Goal: Information Seeking & Learning: Learn about a topic

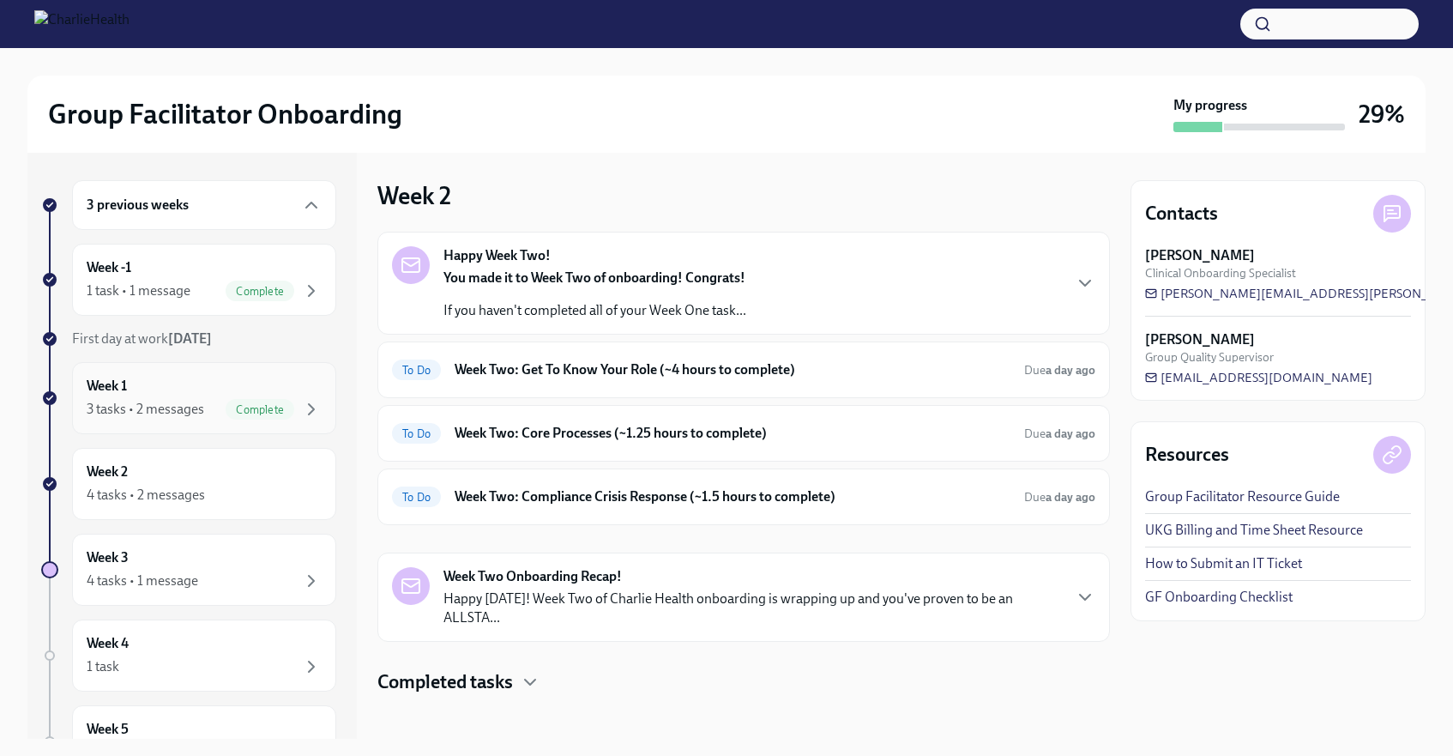
click at [202, 407] on div "3 tasks • 2 messages" at bounding box center [146, 409] width 118 height 19
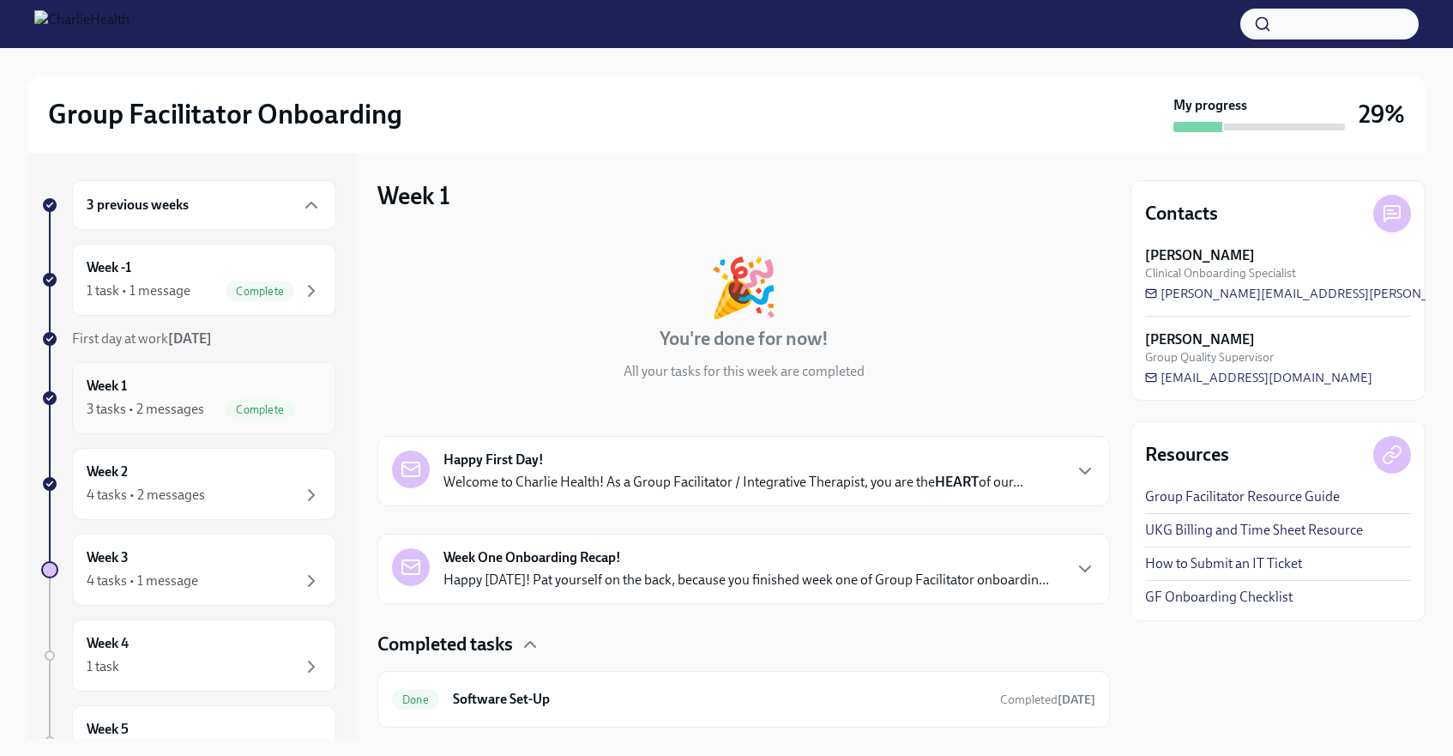
click at [243, 391] on div "Week 1 3 tasks • 2 messages Complete" at bounding box center [204, 398] width 235 height 43
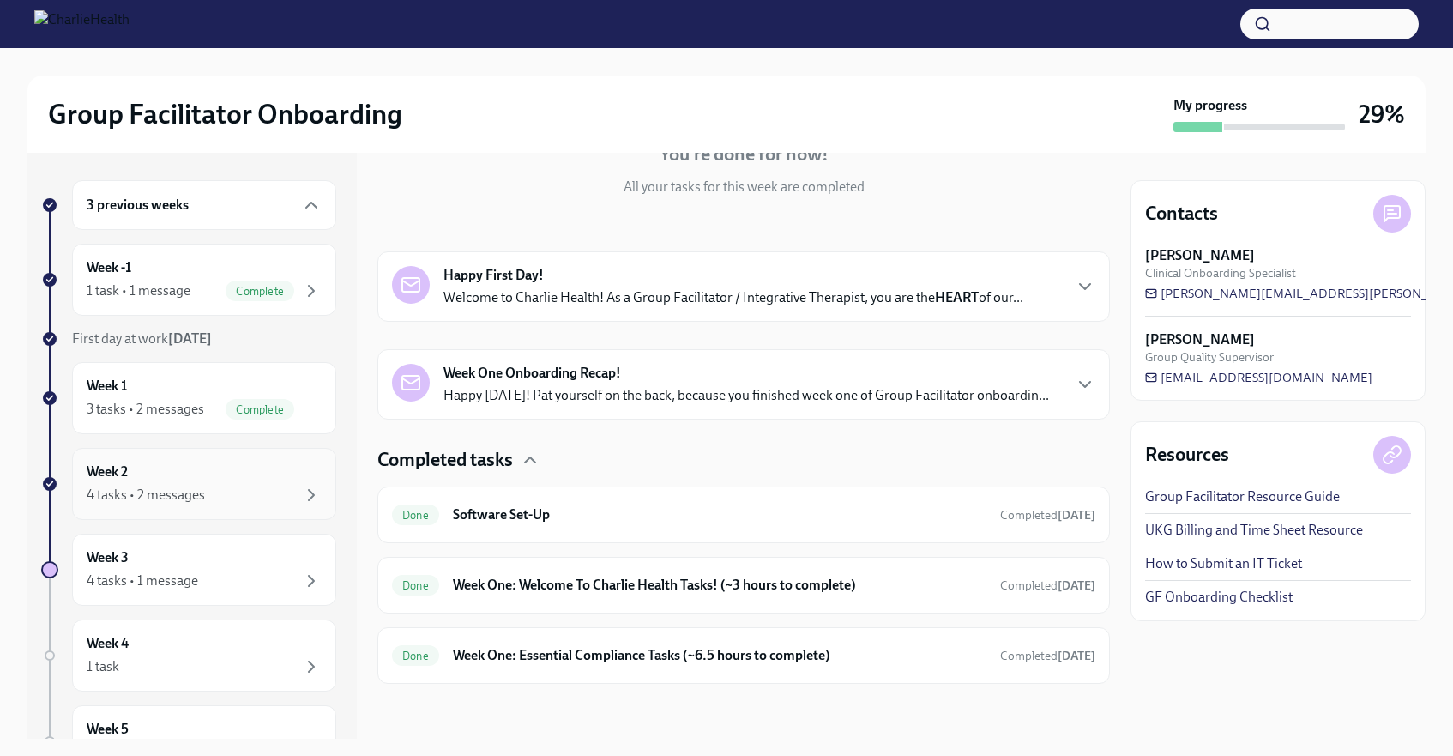
click at [250, 468] on div "Week 2 4 tasks • 2 messages" at bounding box center [204, 483] width 235 height 43
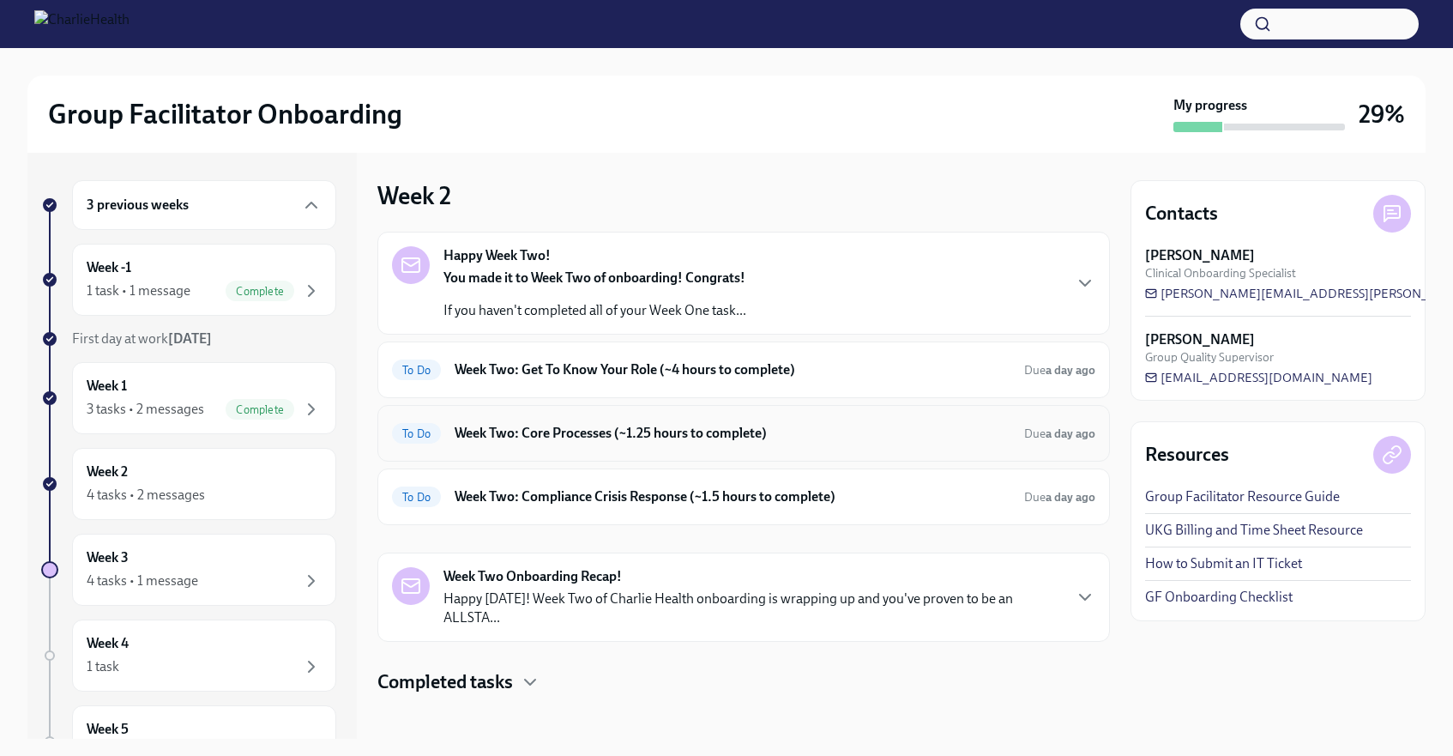
click at [565, 436] on h6 "Week Two: Core Processes (~1.25 hours to complete)" at bounding box center [733, 433] width 556 height 19
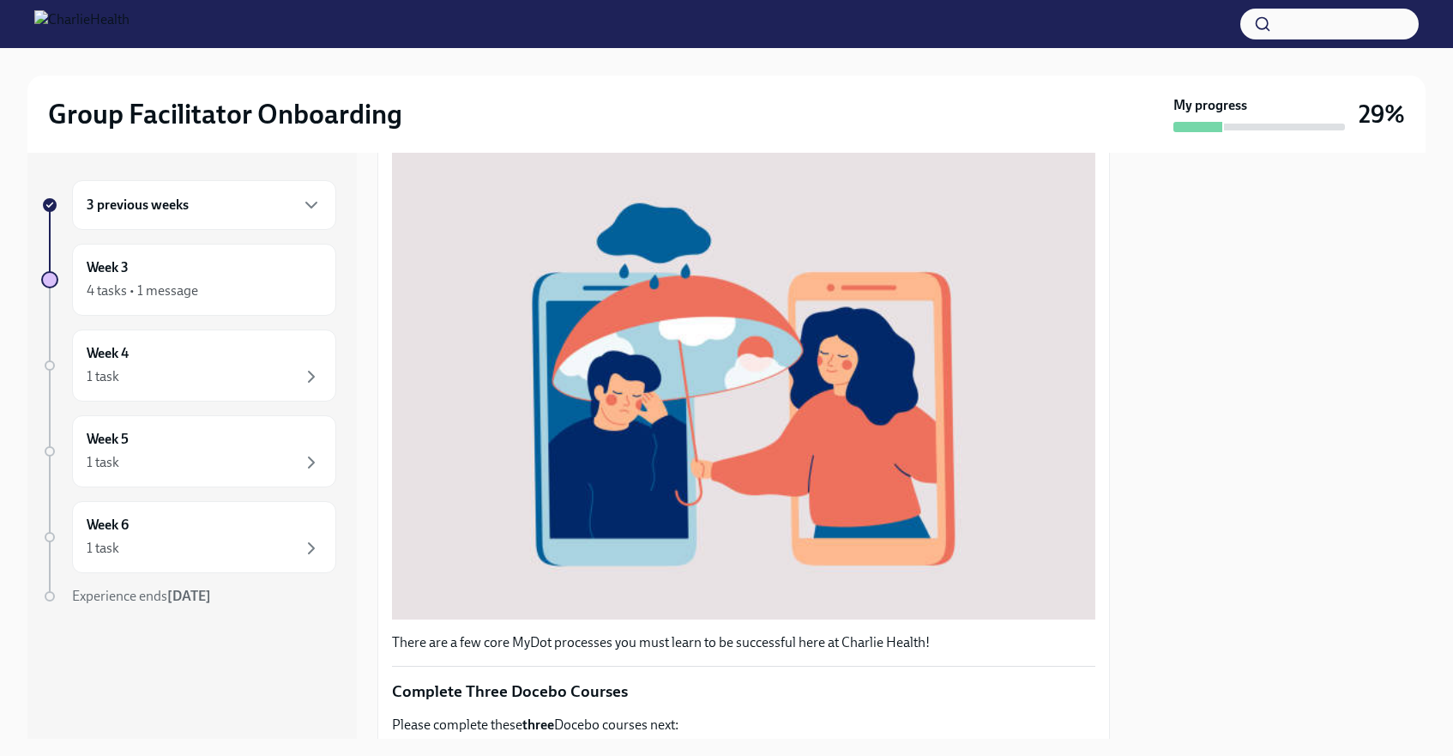
scroll to position [76, 0]
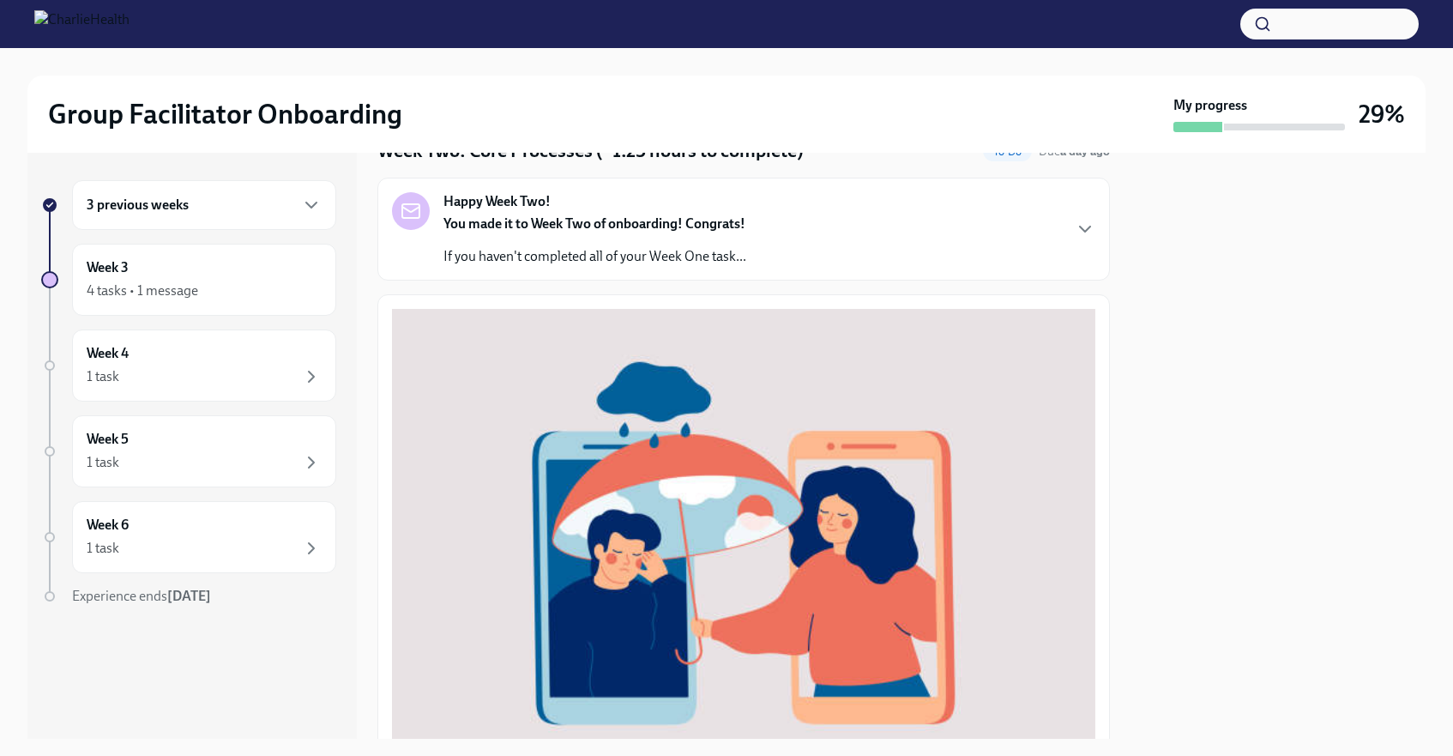
click at [293, 226] on div "3 previous weeks" at bounding box center [204, 205] width 264 height 50
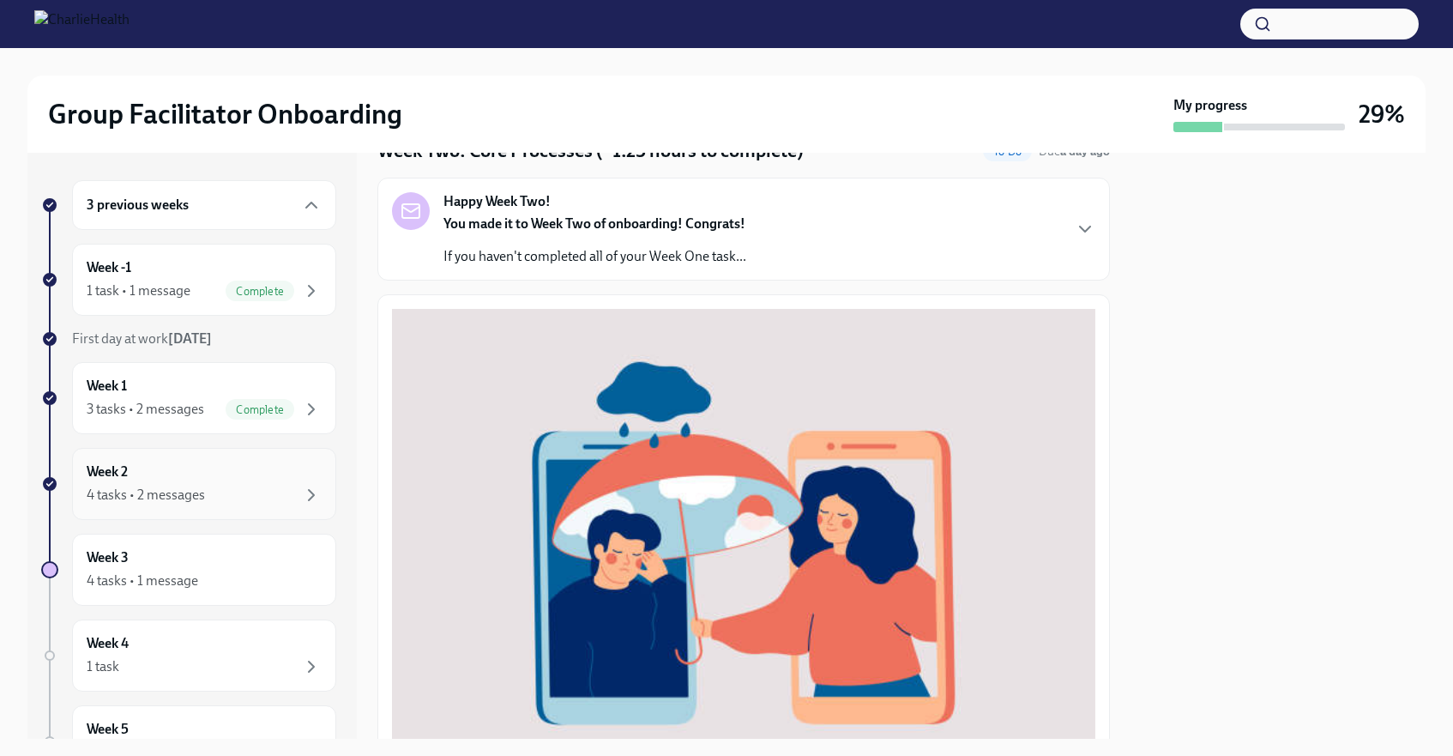
click at [181, 479] on div "Week 2 4 tasks • 2 messages" at bounding box center [204, 483] width 235 height 43
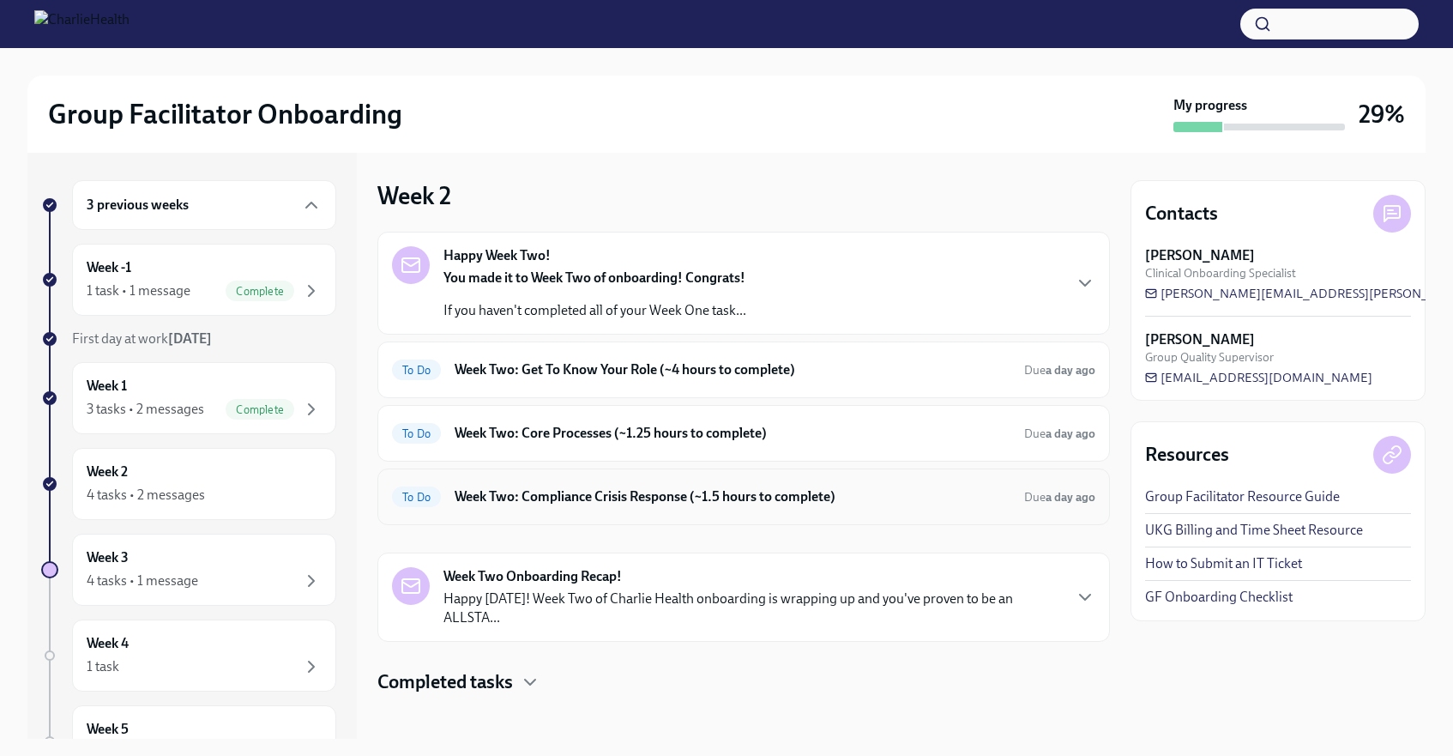
click at [480, 498] on h6 "Week Two: Compliance Crisis Response (~1.5 hours to complete)" at bounding box center [733, 496] width 556 height 19
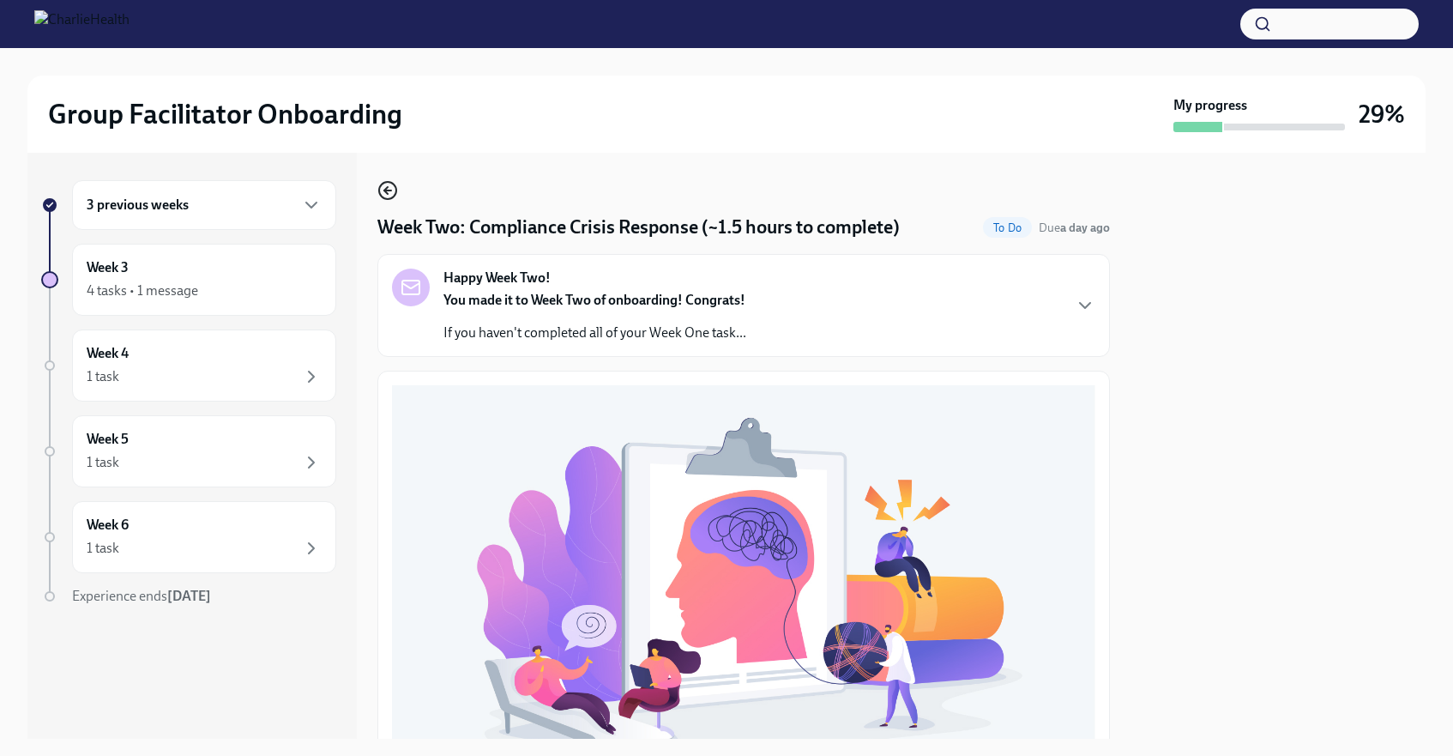
click at [385, 187] on icon "button" at bounding box center [387, 190] width 21 height 21
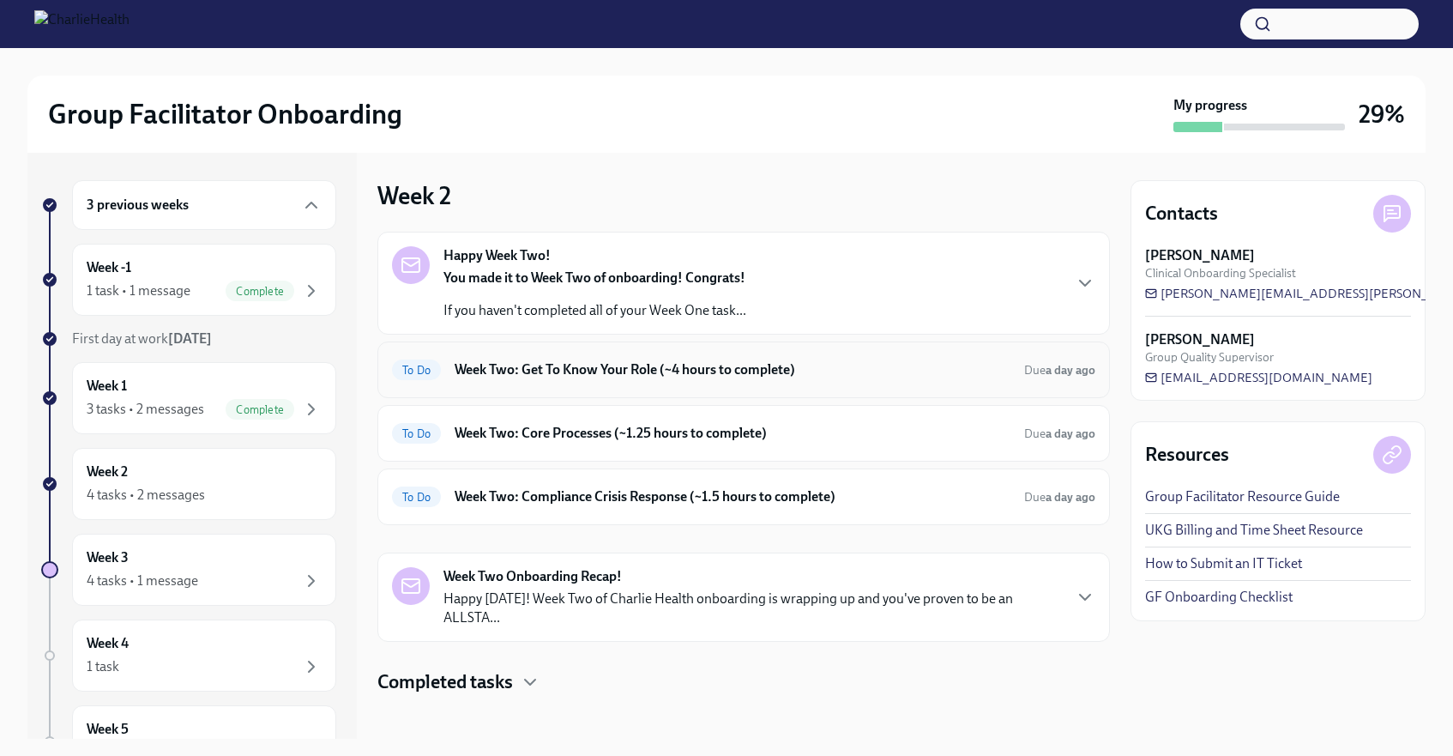
click at [531, 371] on h6 "Week Two: Get To Know Your Role (~4 hours to complete)" at bounding box center [733, 369] width 556 height 19
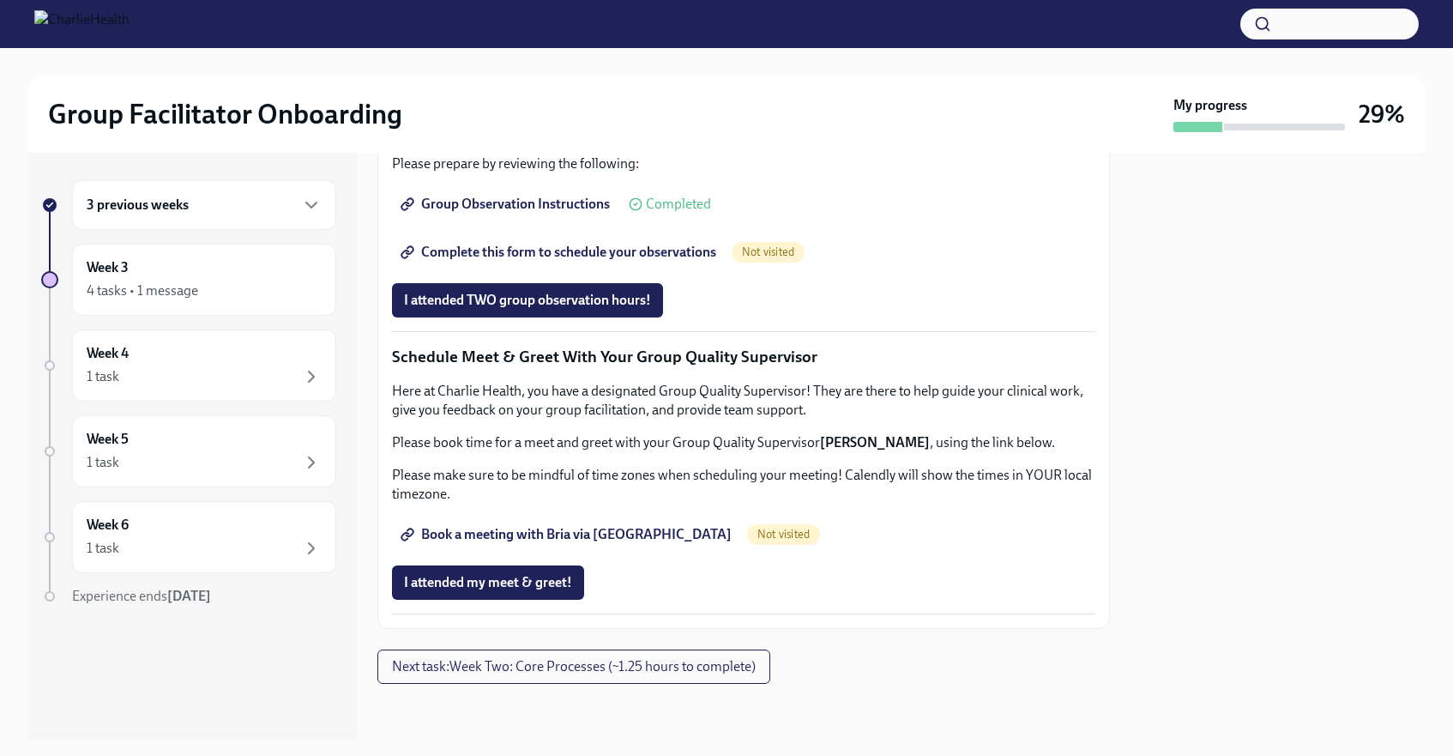
scroll to position [1545, 0]
click at [510, 213] on span "Group Observation Instructions" at bounding box center [507, 204] width 206 height 17
click at [468, 261] on span "Complete this form to schedule your observations" at bounding box center [560, 252] width 312 height 17
click at [530, 309] on span "I attended TWO group observation hours!" at bounding box center [527, 300] width 247 height 17
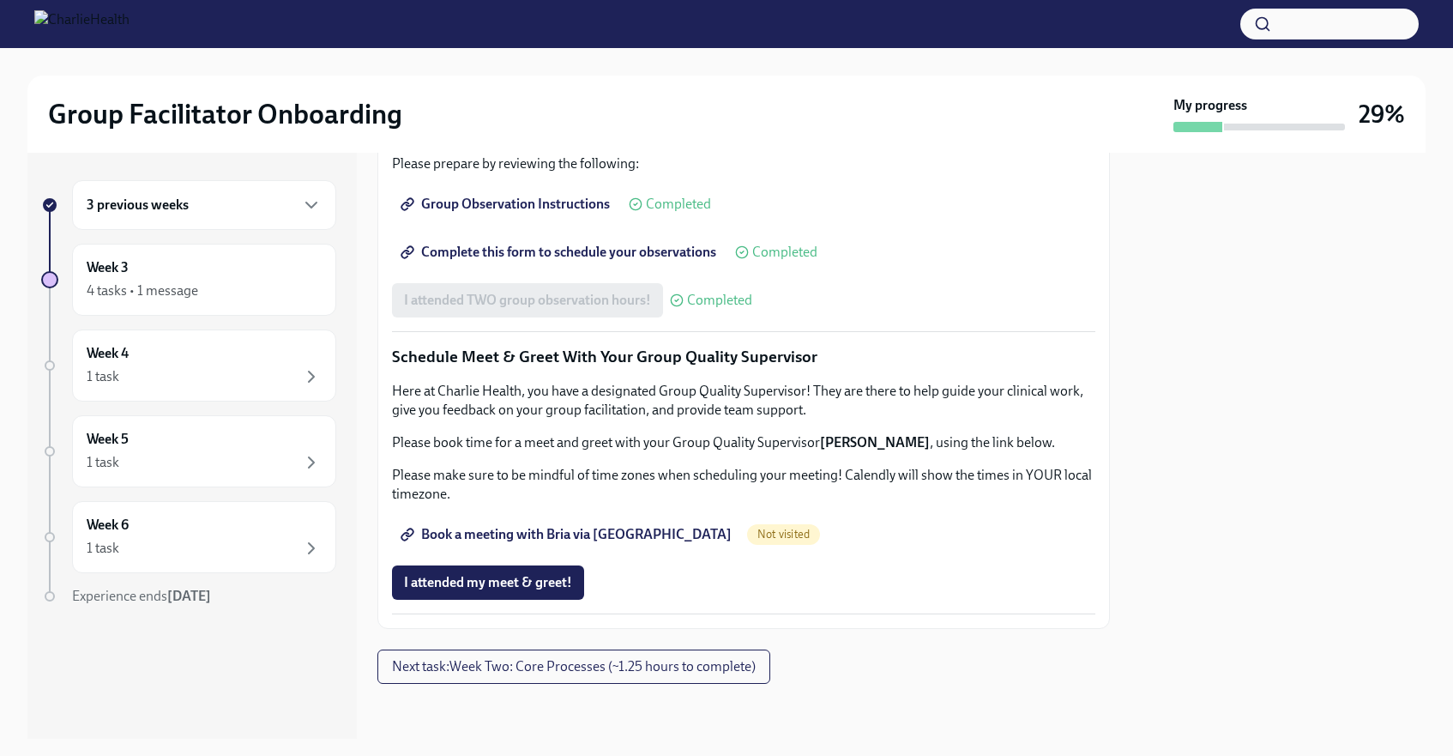
click at [558, 543] on span "Book a meeting with Bria via [GEOGRAPHIC_DATA]" at bounding box center [568, 534] width 328 height 17
click at [599, 670] on span "Next task : Week Two: Core Processes (~1.25 hours to complete)" at bounding box center [574, 666] width 364 height 17
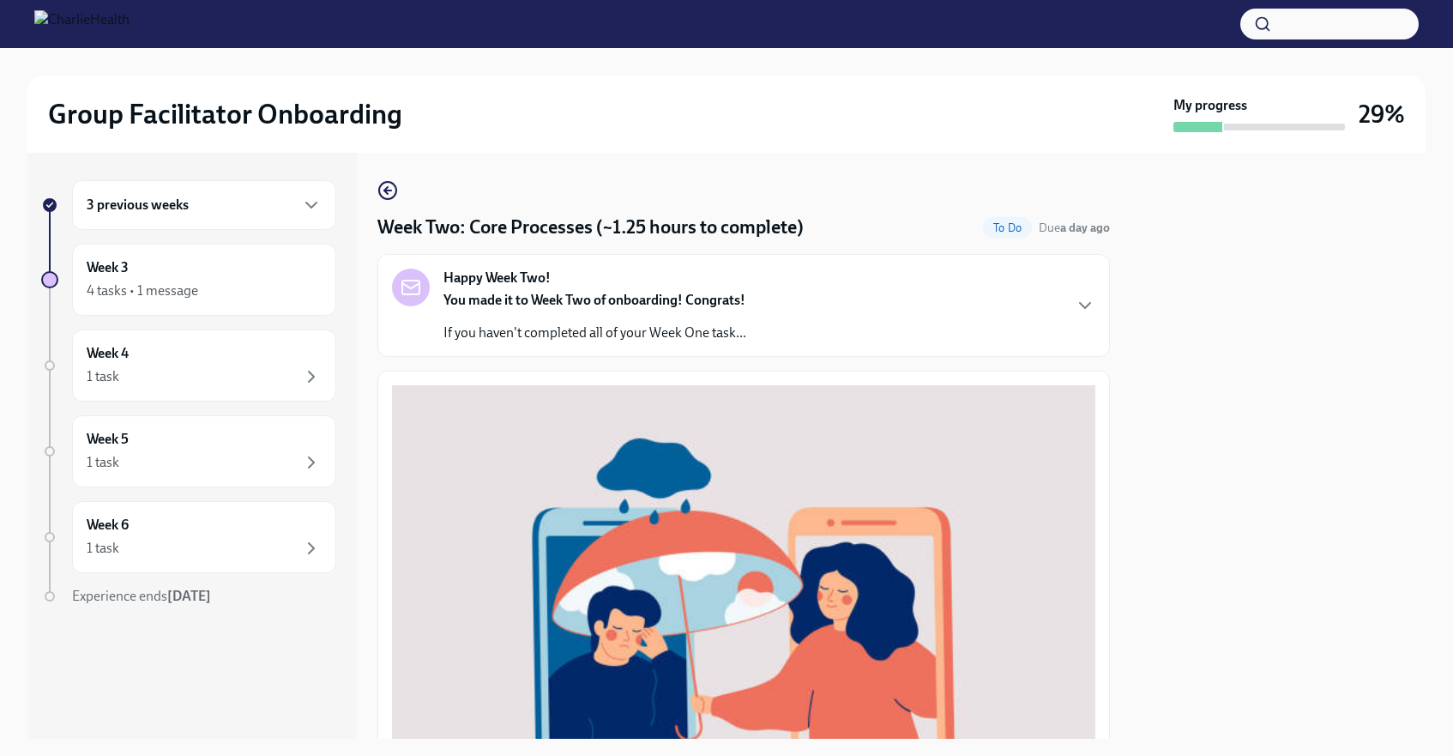
click at [548, 307] on strong "You made it to Week Two of onboarding! Congrats!" at bounding box center [594, 300] width 302 height 16
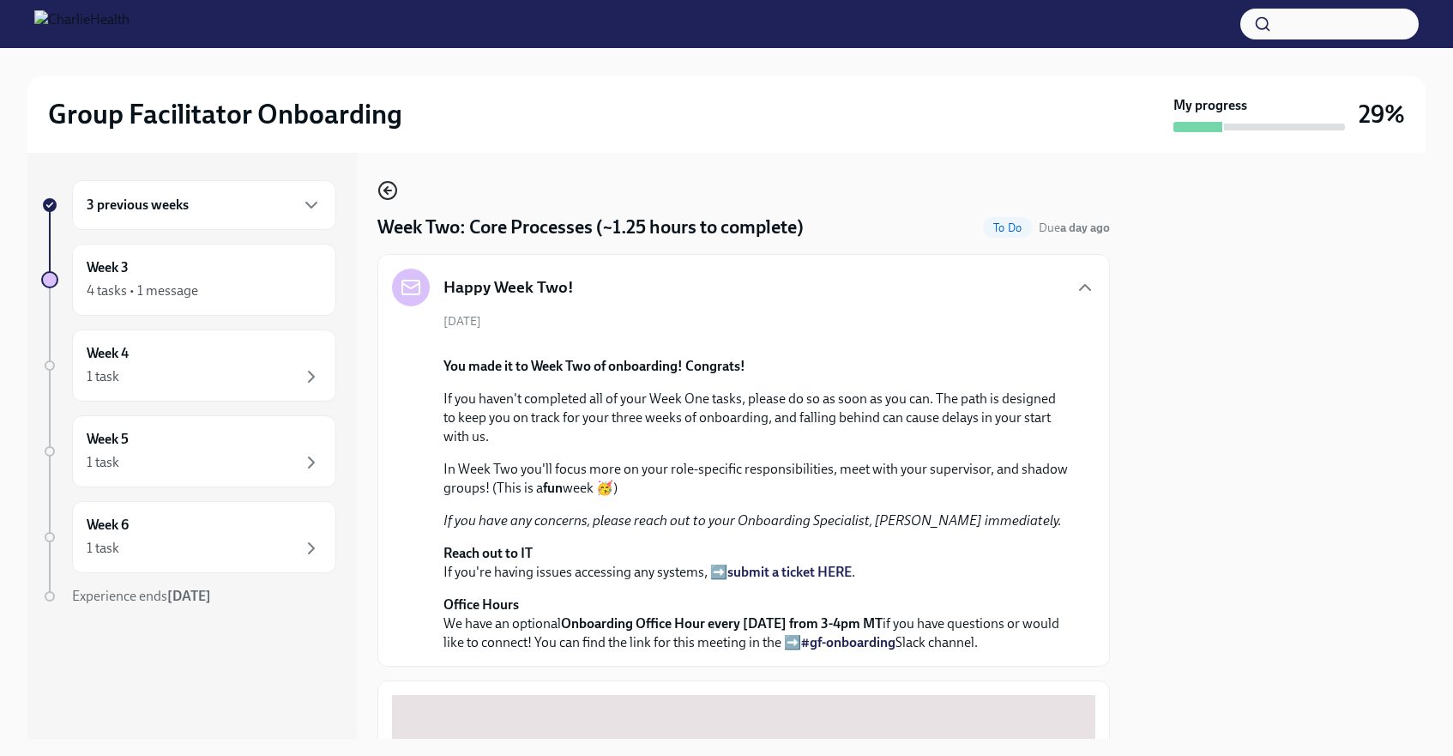
click at [389, 188] on icon "button" at bounding box center [387, 190] width 21 height 21
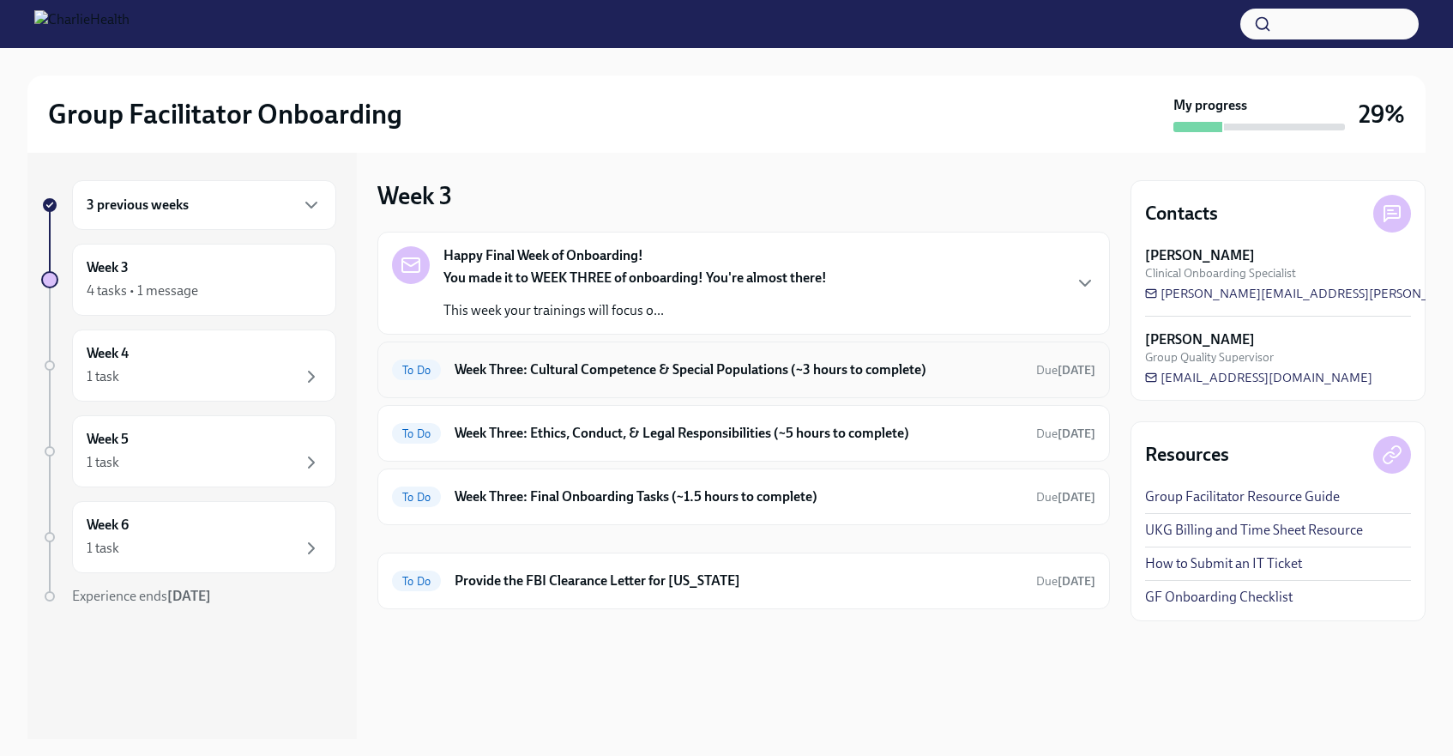
click at [564, 386] on div "To Do Week Three: Cultural Competence & Special Populations (~3 hours to comple…" at bounding box center [743, 369] width 733 height 57
click at [570, 366] on h6 "Week Three: Cultural Competence & Special Populations (~3 hours to complete)" at bounding box center [739, 369] width 568 height 19
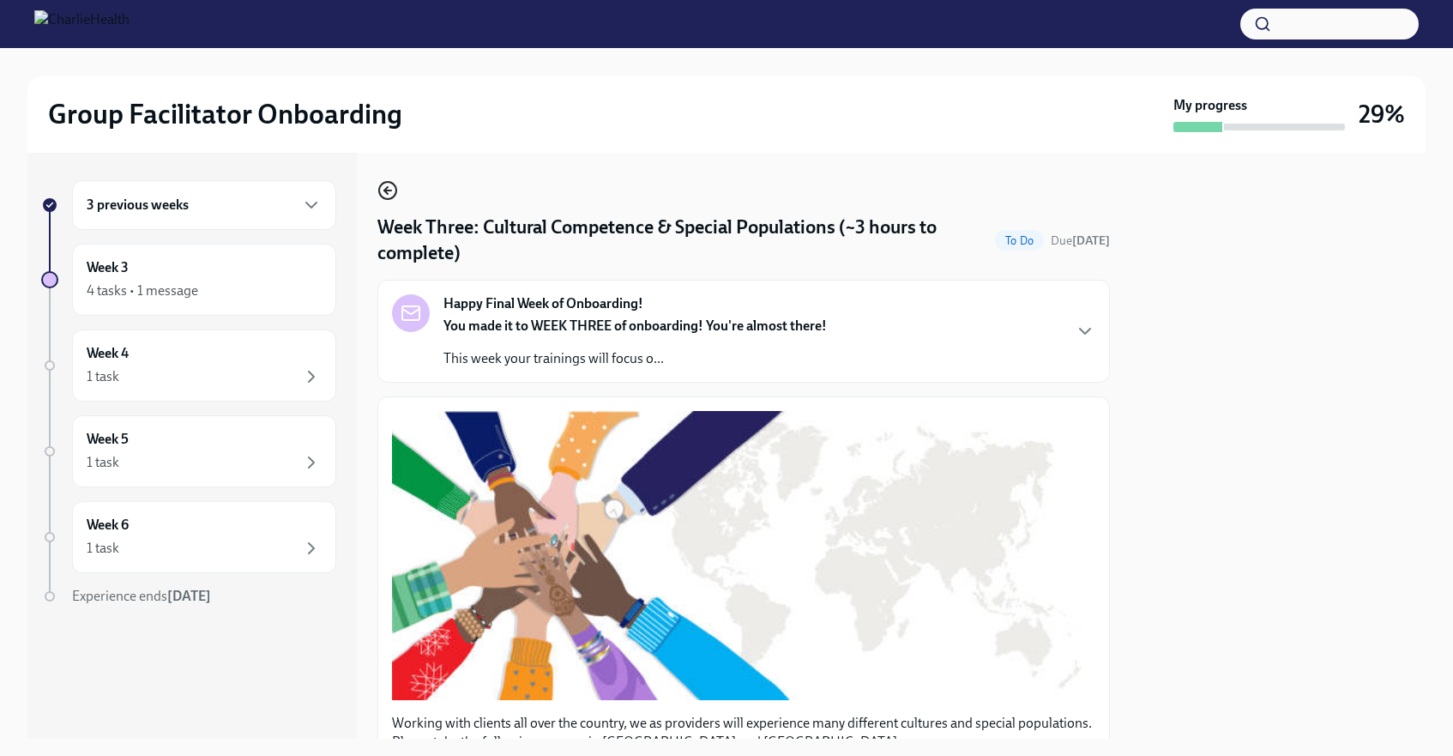
click at [384, 189] on icon "button" at bounding box center [387, 190] width 21 height 21
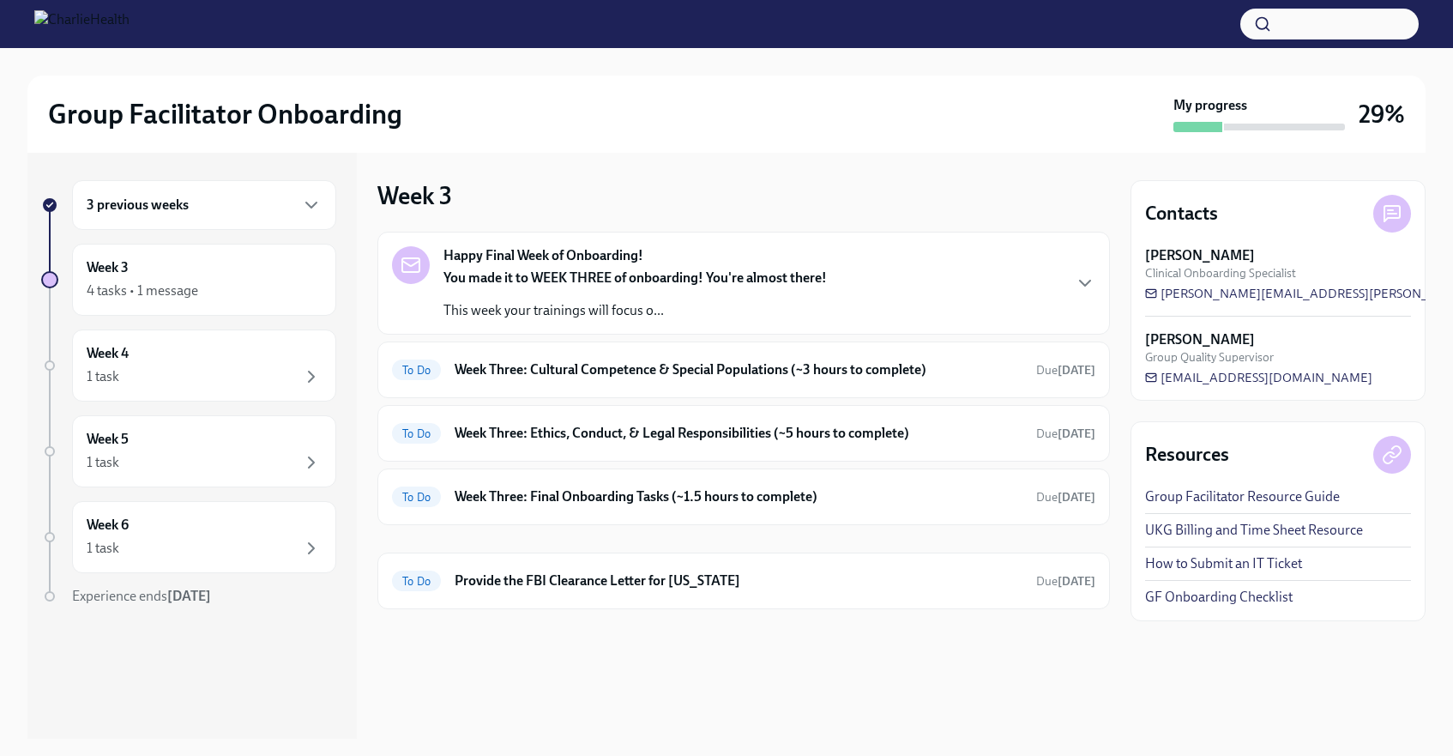
click at [298, 208] on div "3 previous weeks" at bounding box center [204, 205] width 235 height 21
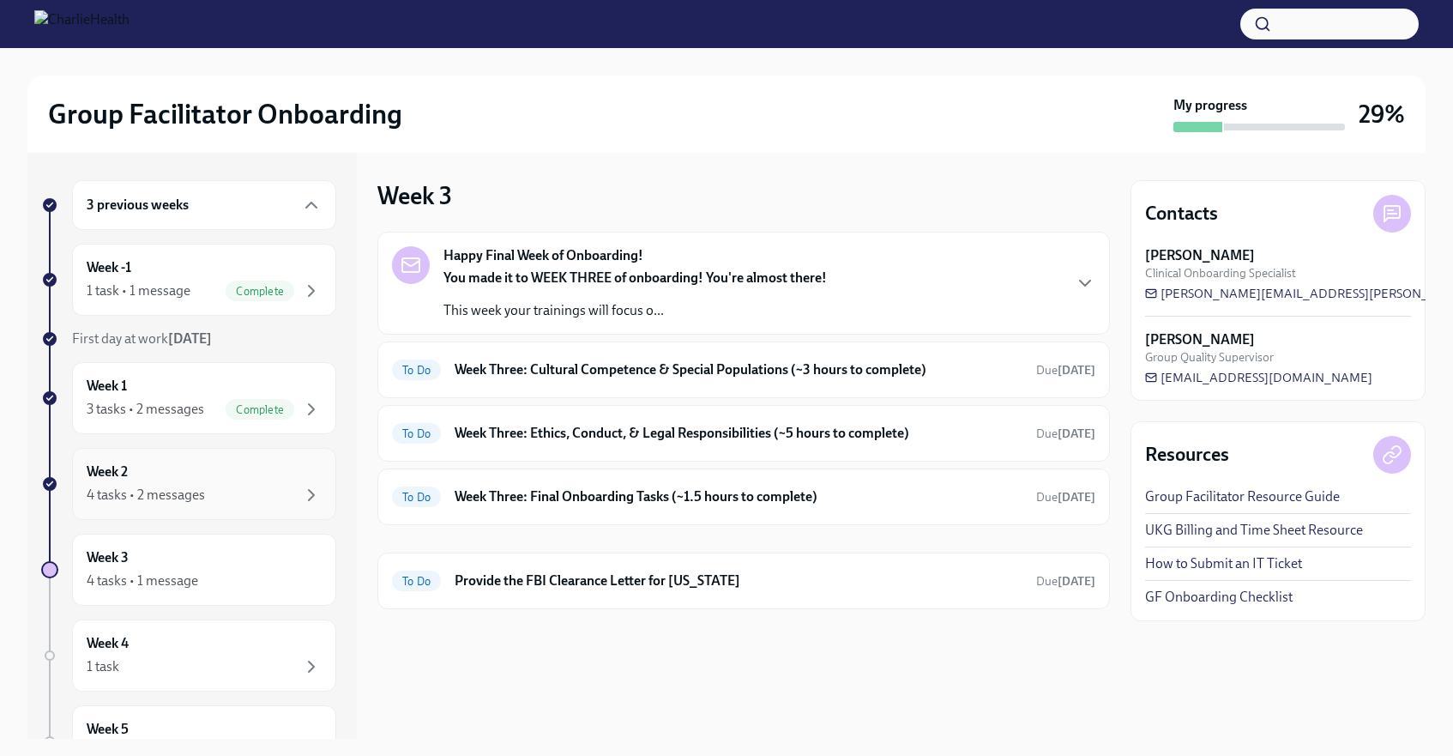
click at [220, 463] on div "Week 2 4 tasks • 2 messages" at bounding box center [204, 483] width 235 height 43
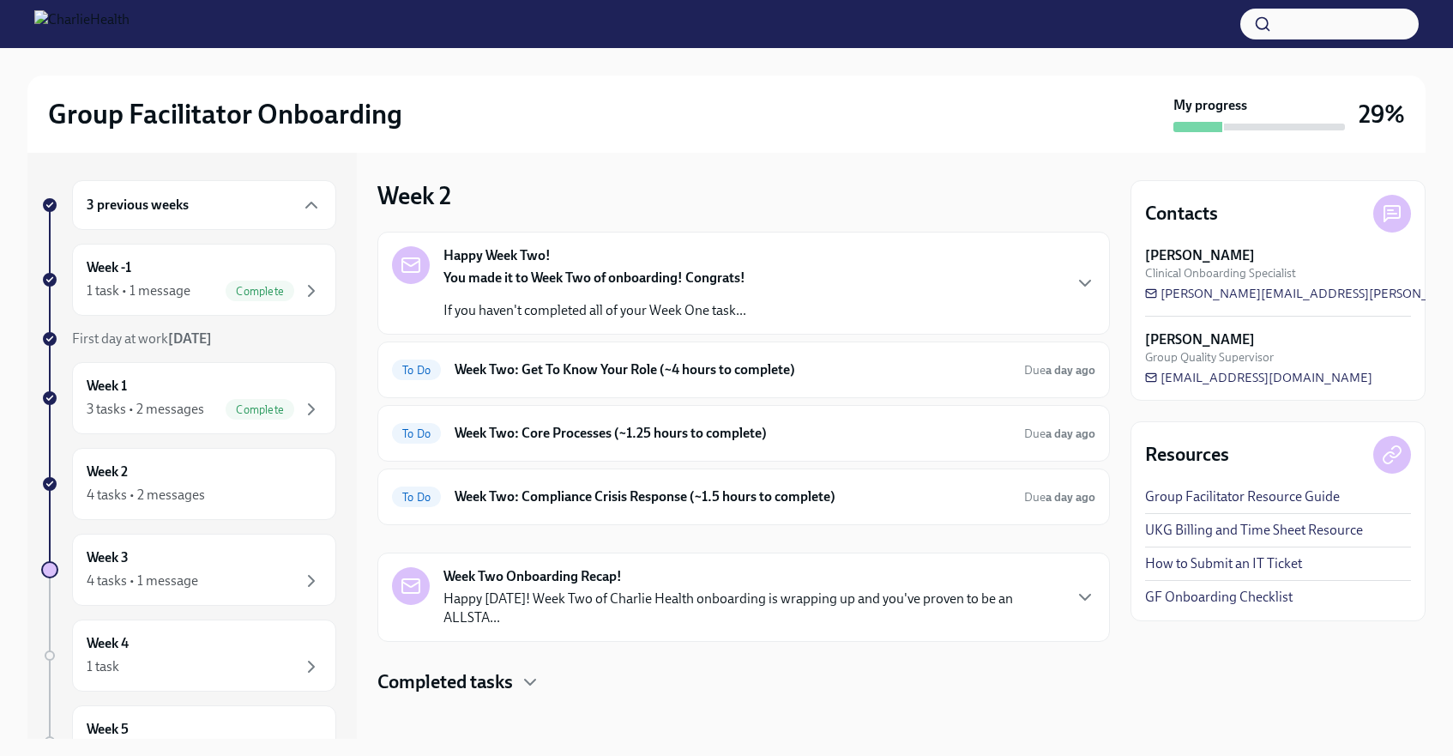
click at [498, 311] on p "If you haven't completed all of your Week One task..." at bounding box center [594, 310] width 303 height 19
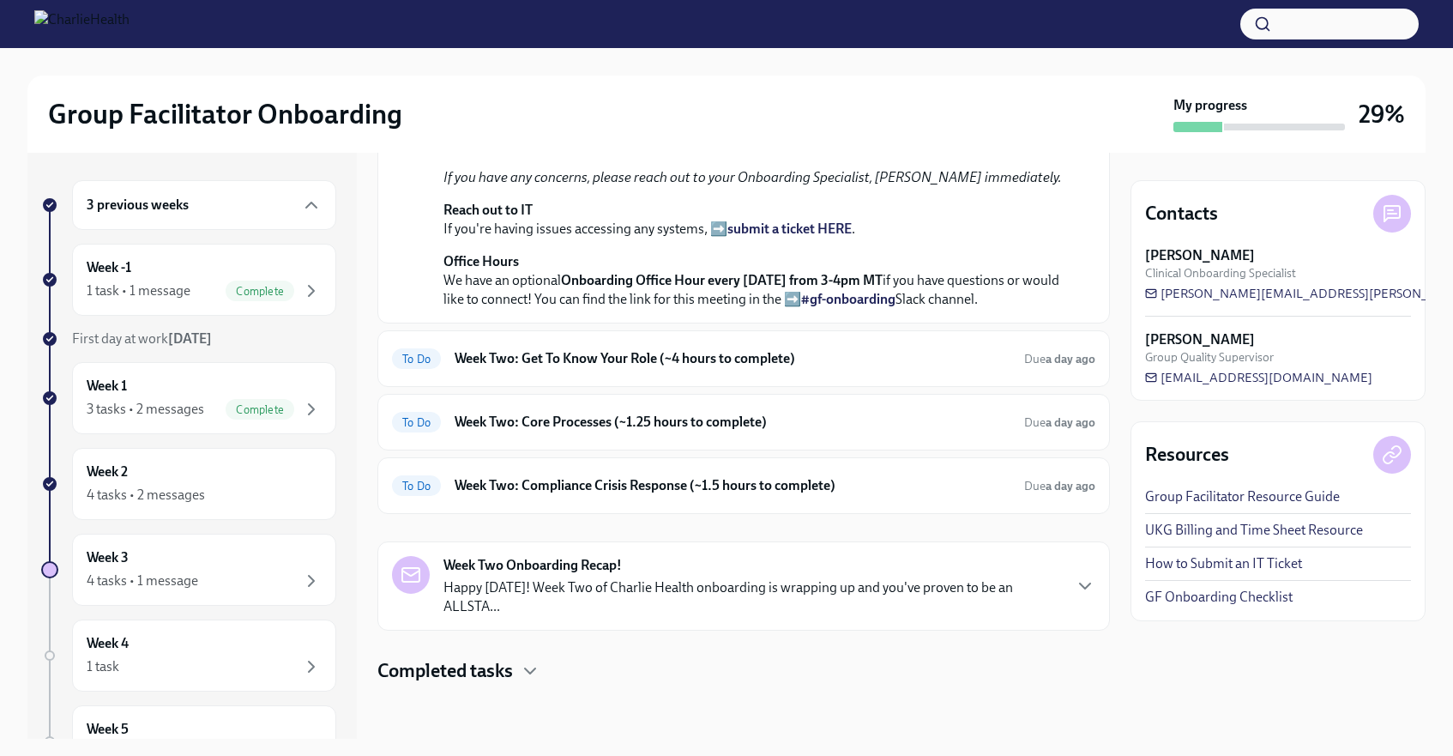
scroll to position [603, 0]
click at [510, 372] on div "To Do Week Two: Get To Know Your Role (~4 hours to complete) Due a day ago" at bounding box center [743, 358] width 703 height 27
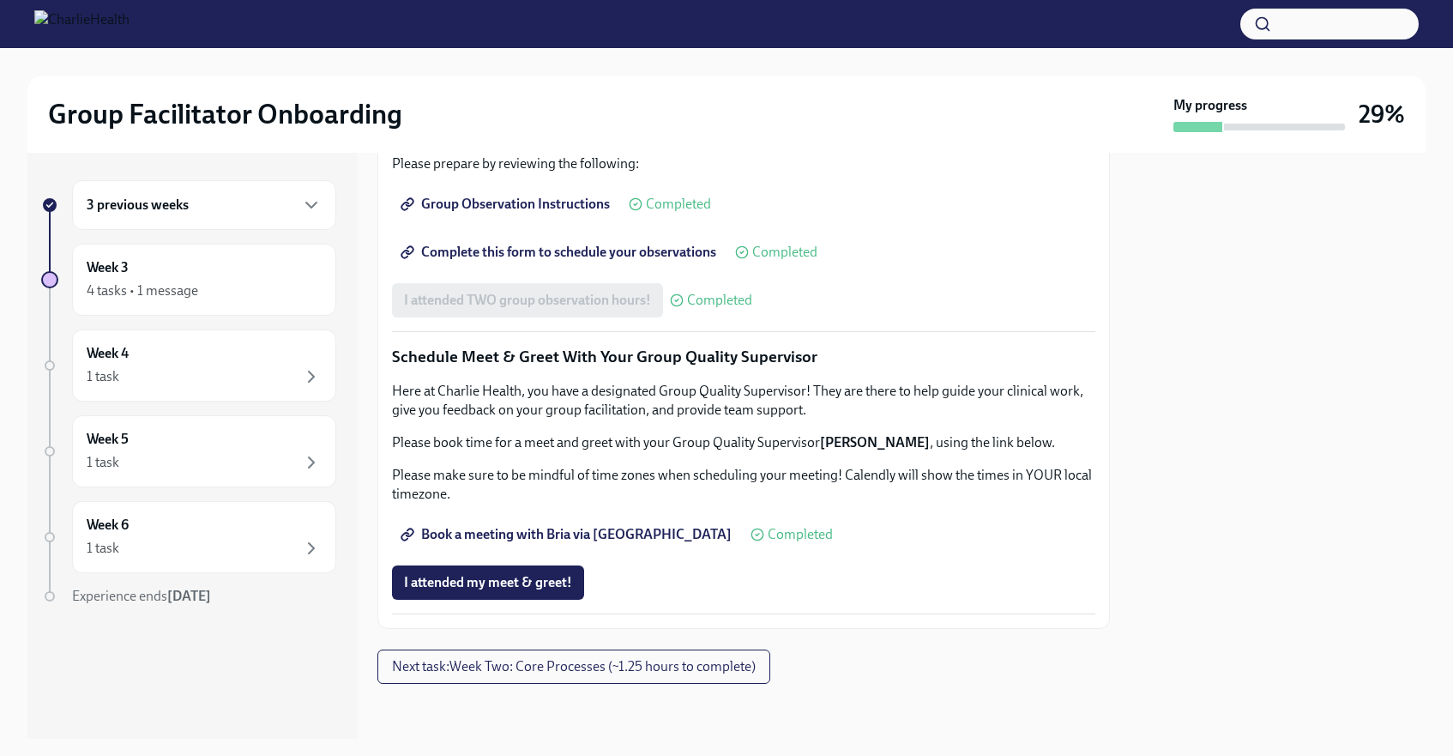
scroll to position [1588, 0]
click at [505, 681] on button "Next task : Week Two: Core Processes (~1.25 hours to complete)" at bounding box center [573, 666] width 393 height 34
